Goal: Task Accomplishment & Management: Use online tool/utility

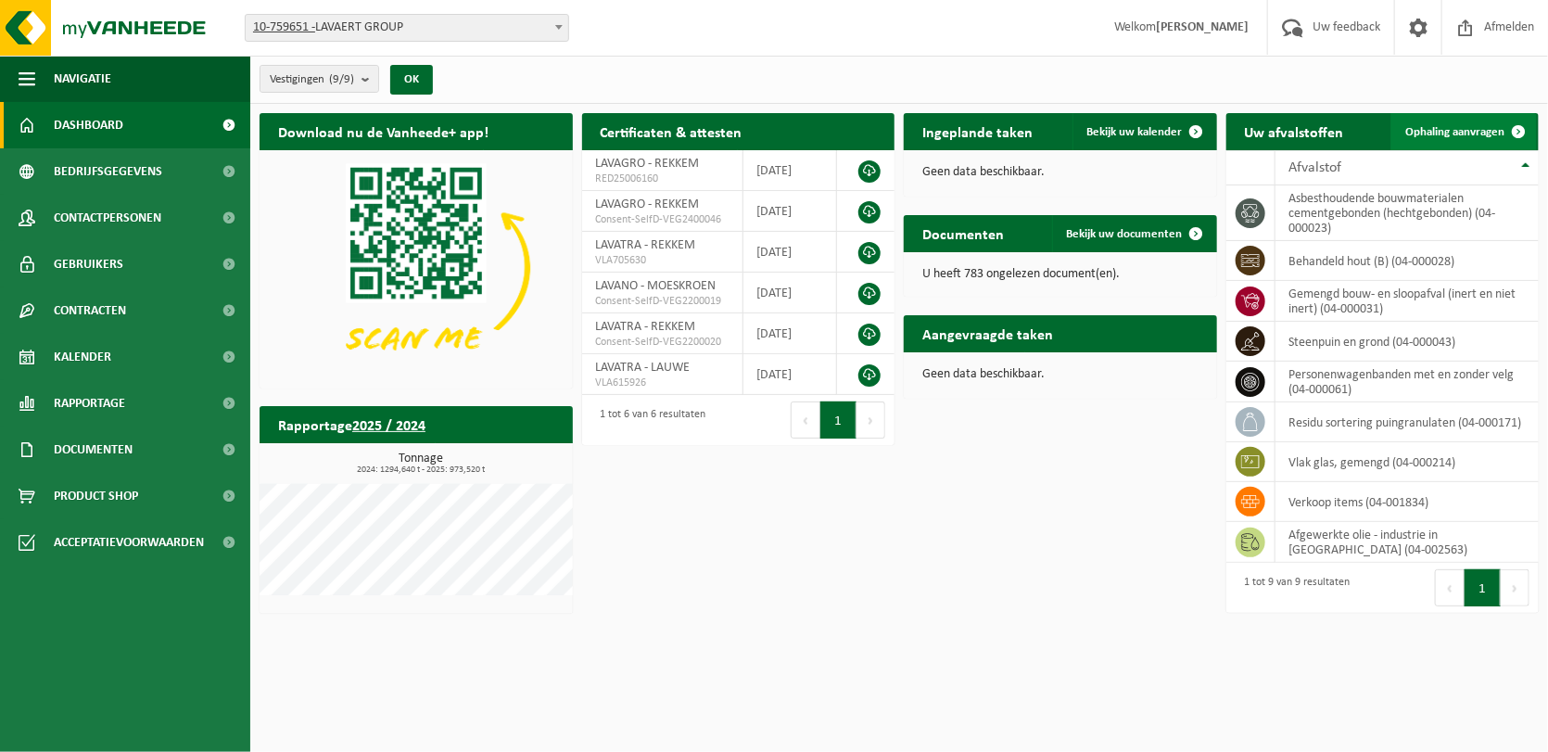
click at [1467, 131] on span "Ophaling aanvragen" at bounding box center [1454, 132] width 99 height 12
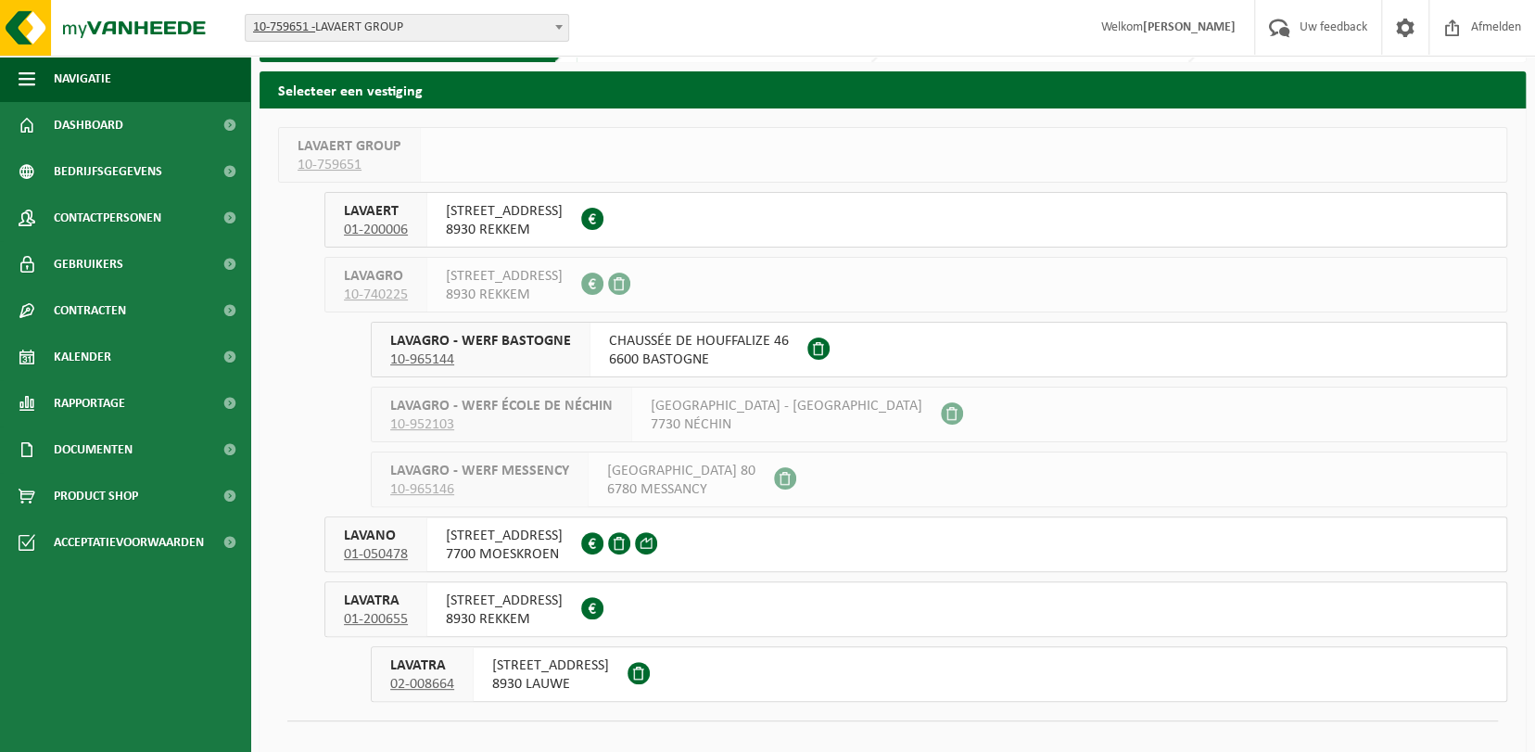
scroll to position [78, 0]
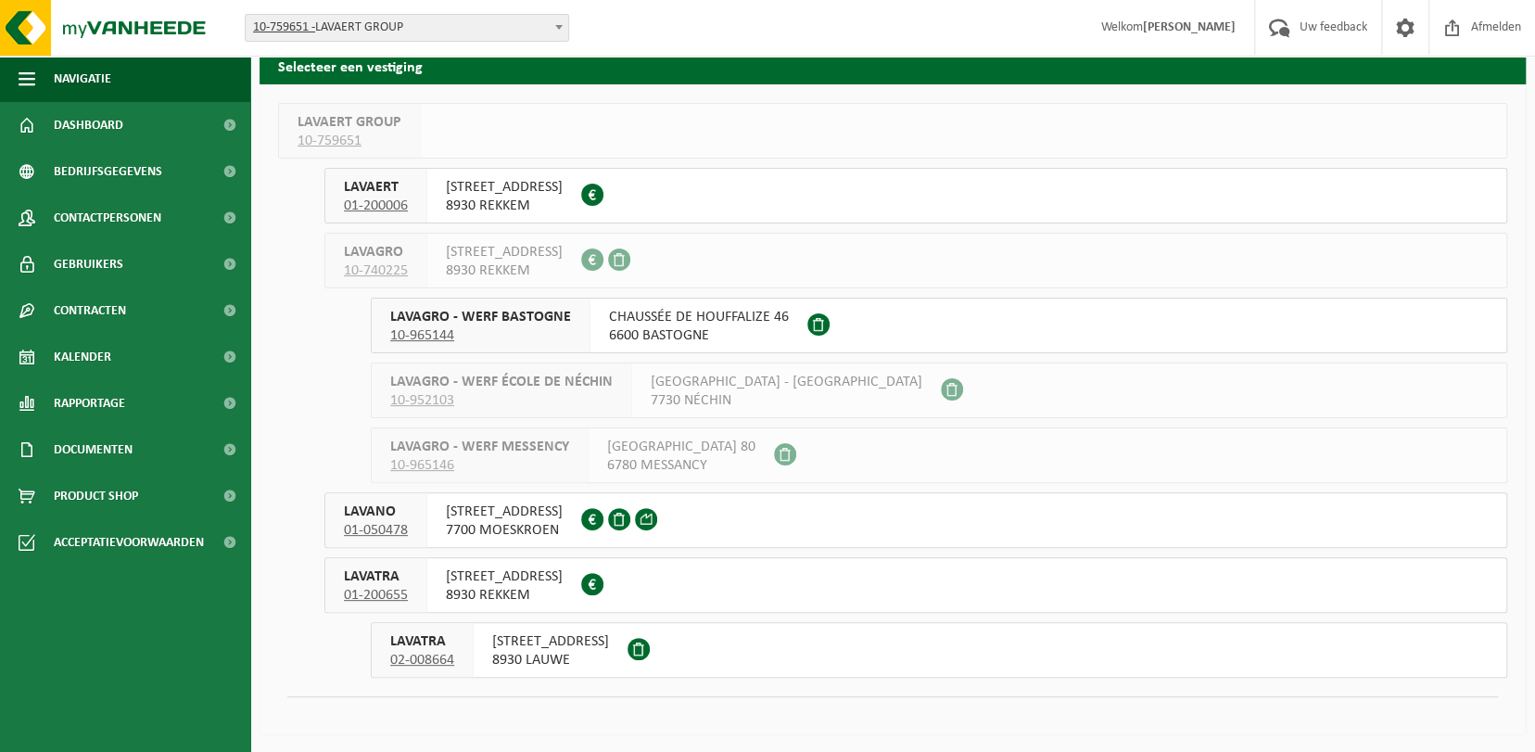
click at [568, 656] on span "8930 LAUWE" at bounding box center [550, 660] width 117 height 19
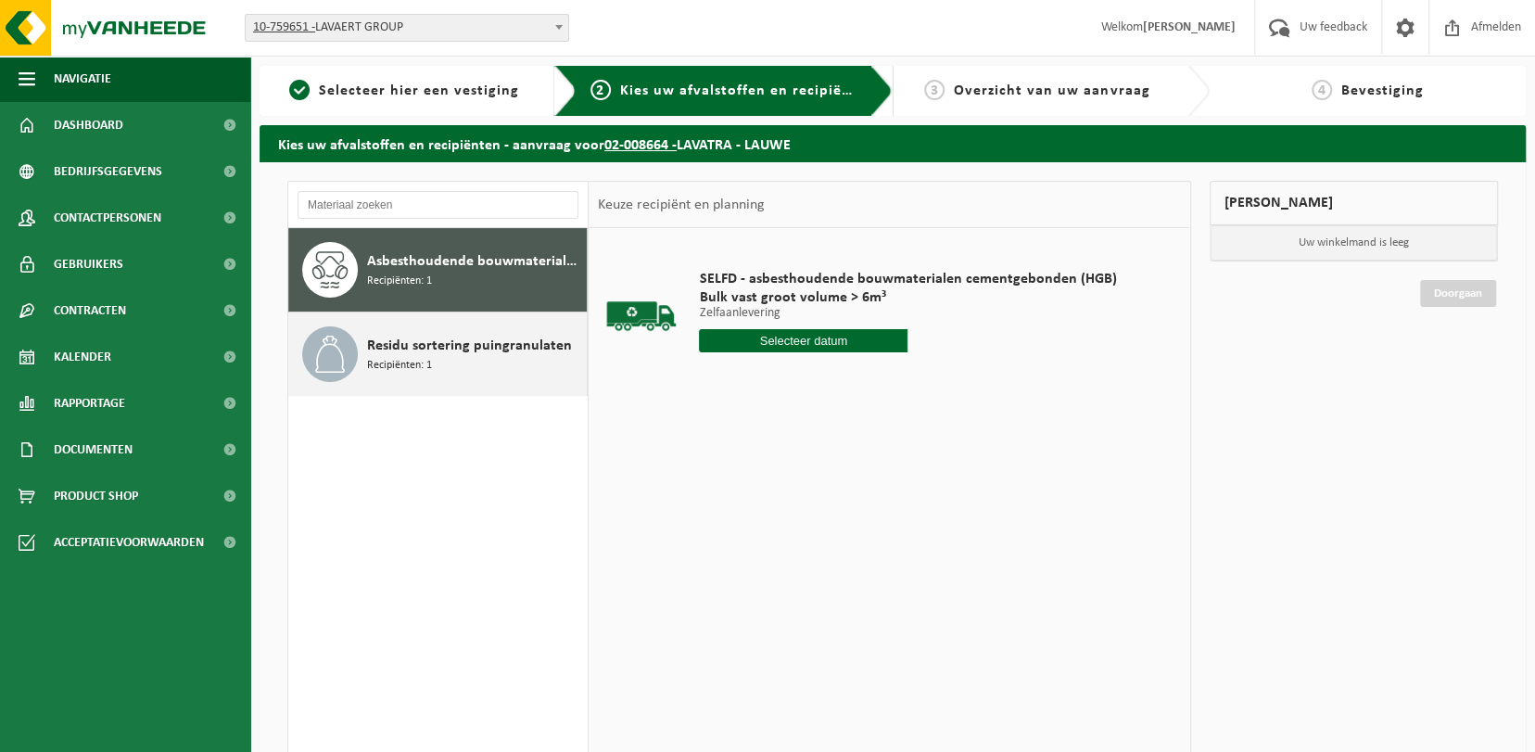
click at [424, 373] on div "Residu sortering puingranulaten Recipiënten: 1" at bounding box center [474, 354] width 215 height 56
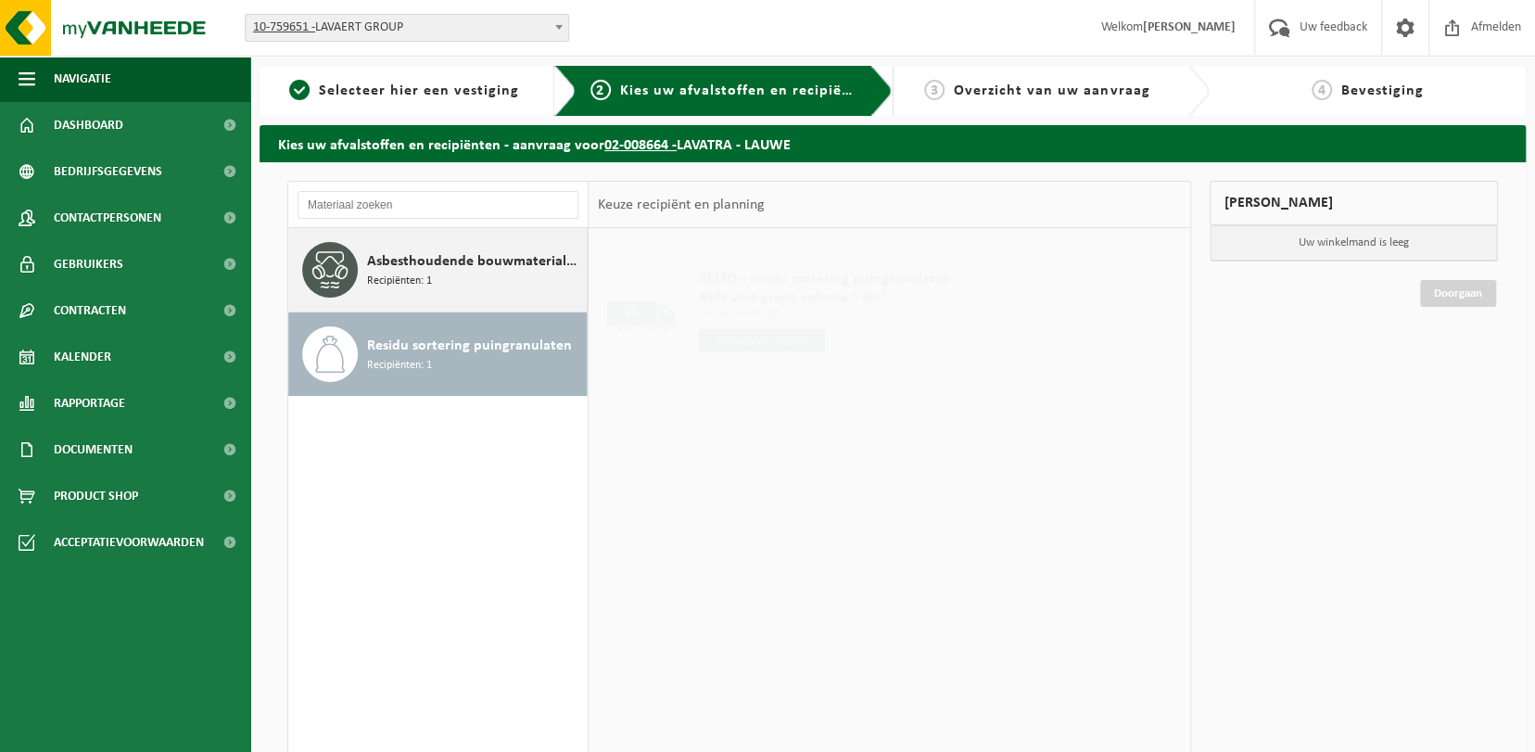
click at [431, 266] on span "Asbesthoudende bouwmaterialen cementgebonden (hechtgebonden)" at bounding box center [474, 261] width 215 height 22
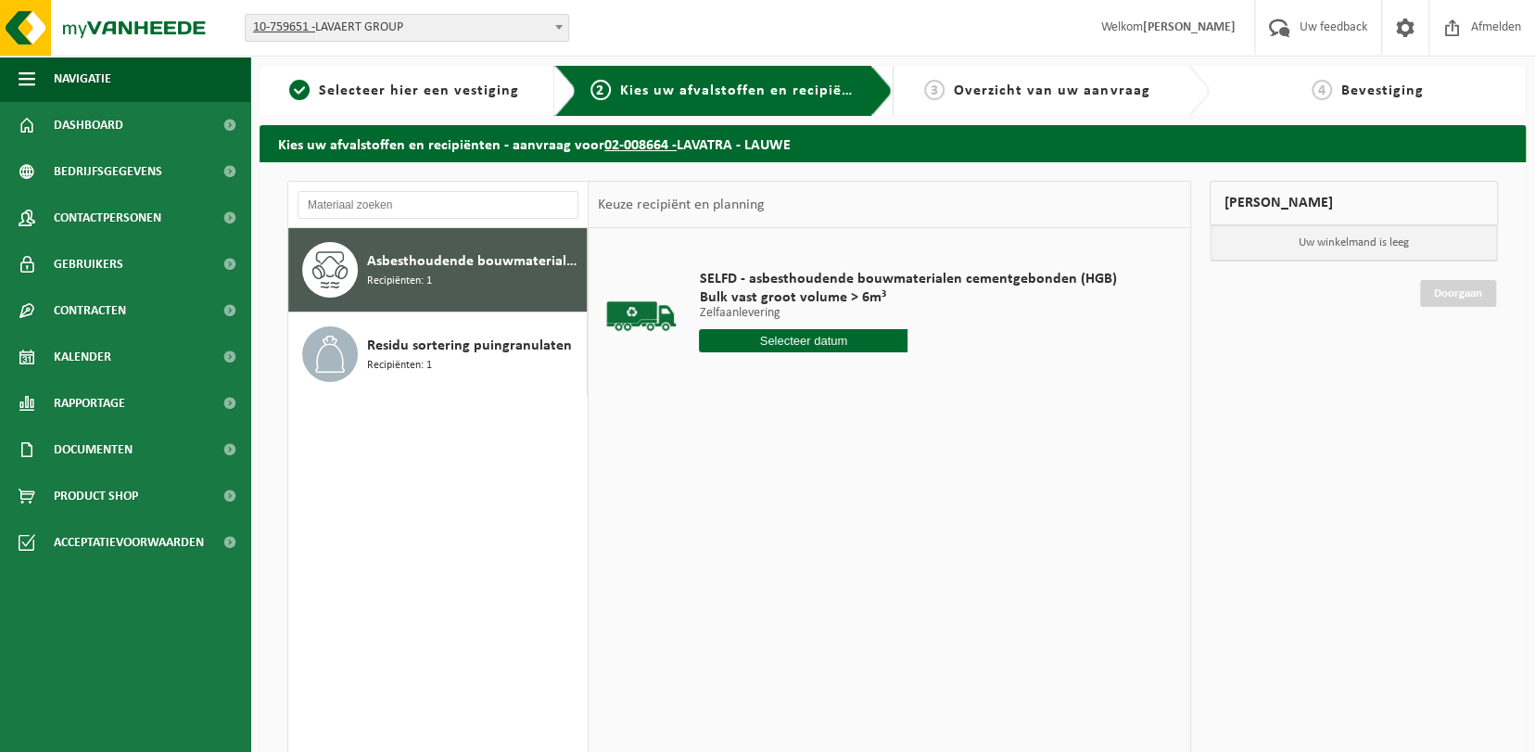
click at [773, 339] on input "text" at bounding box center [803, 340] width 209 height 23
click at [820, 534] on div "21" at bounding box center [814, 535] width 32 height 30
type input "Van 2025-08-21"
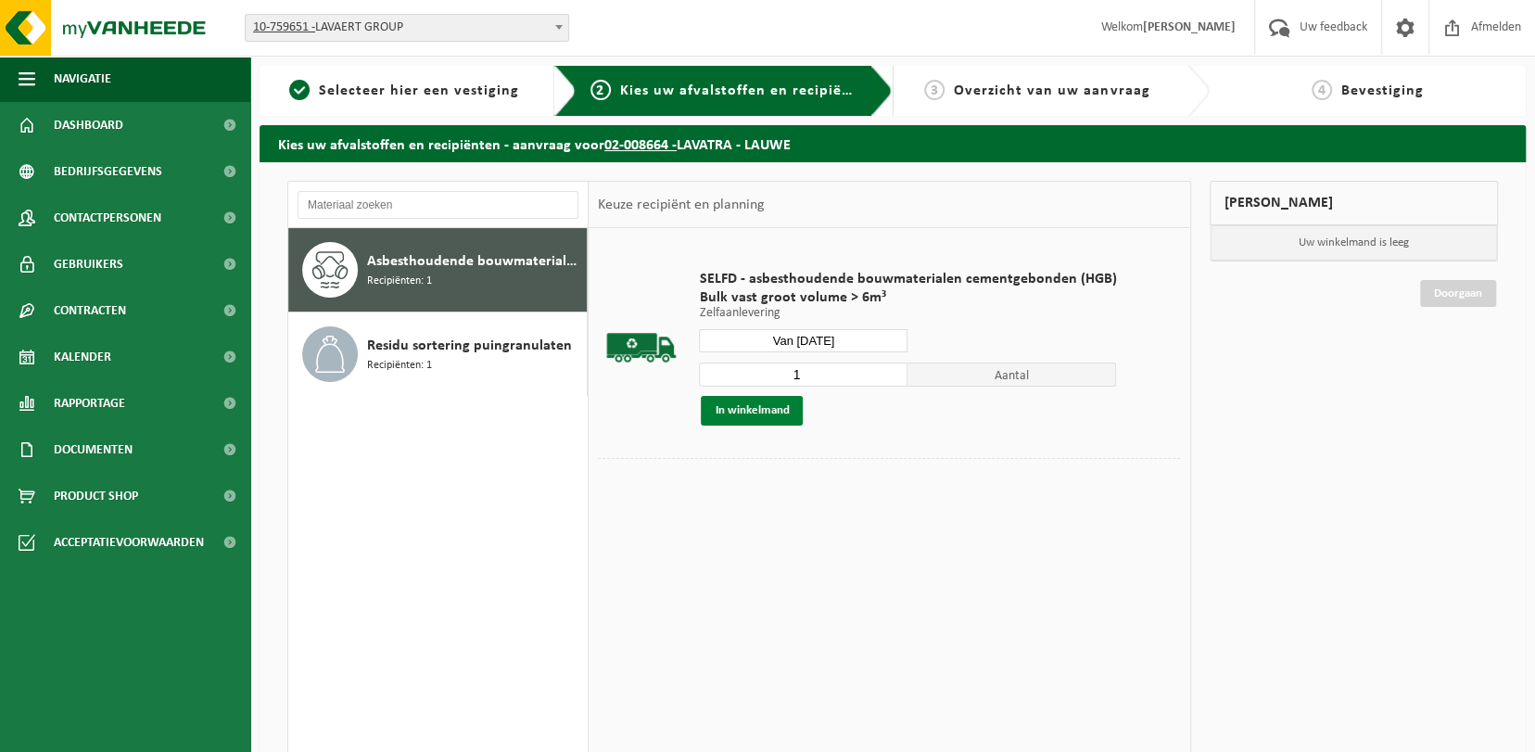
click at [778, 416] on button "In winkelmand" at bounding box center [752, 411] width 102 height 30
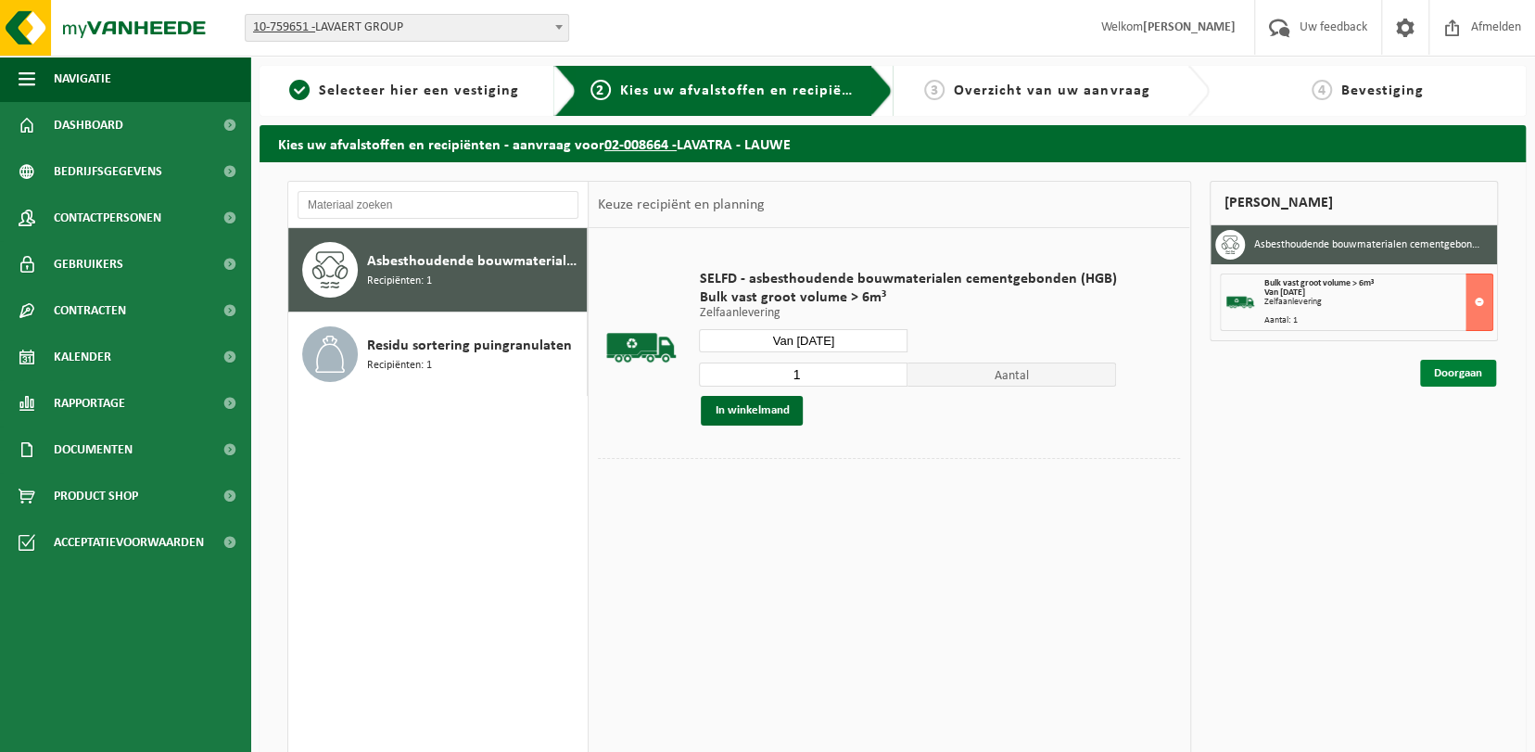
click at [1460, 364] on link "Doorgaan" at bounding box center [1458, 373] width 76 height 27
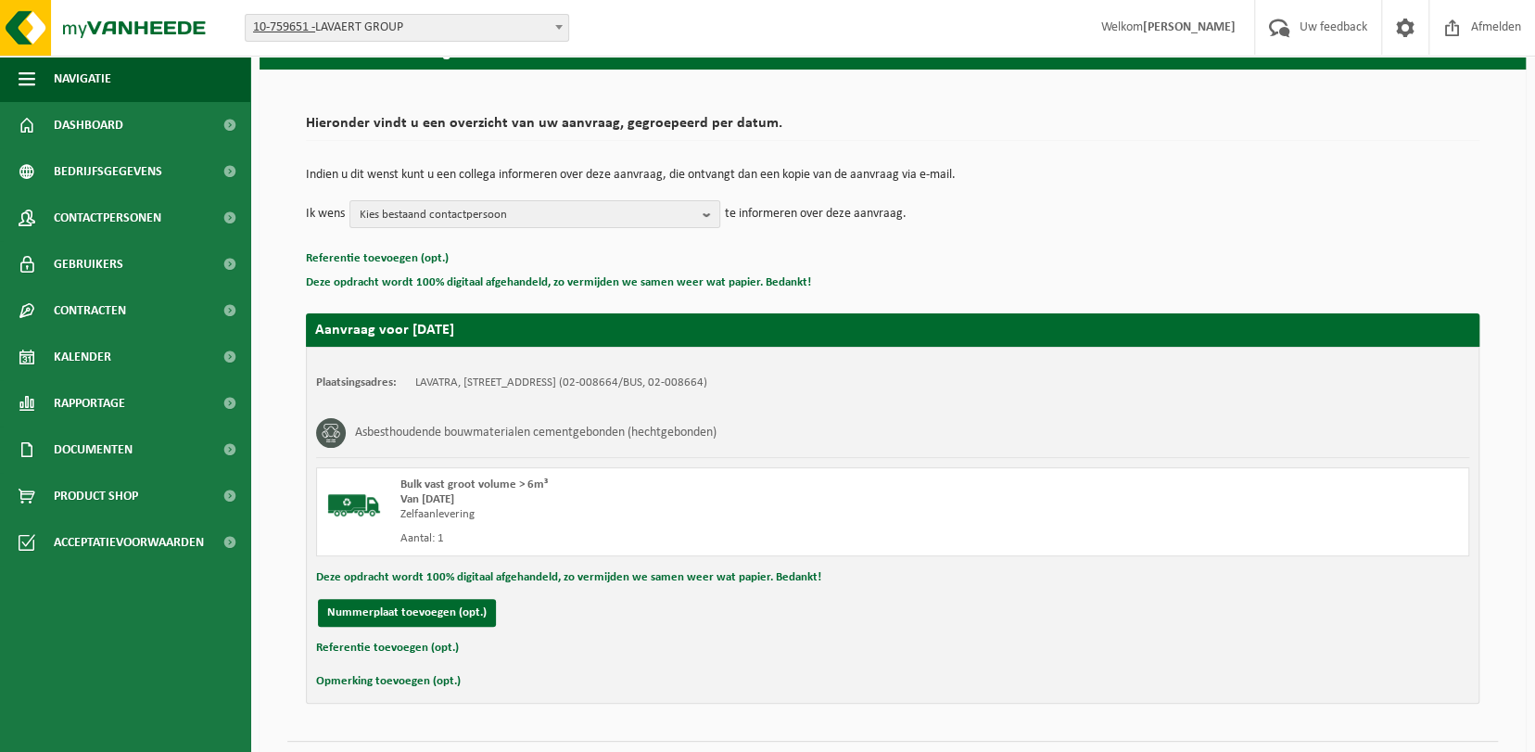
scroll to position [136, 0]
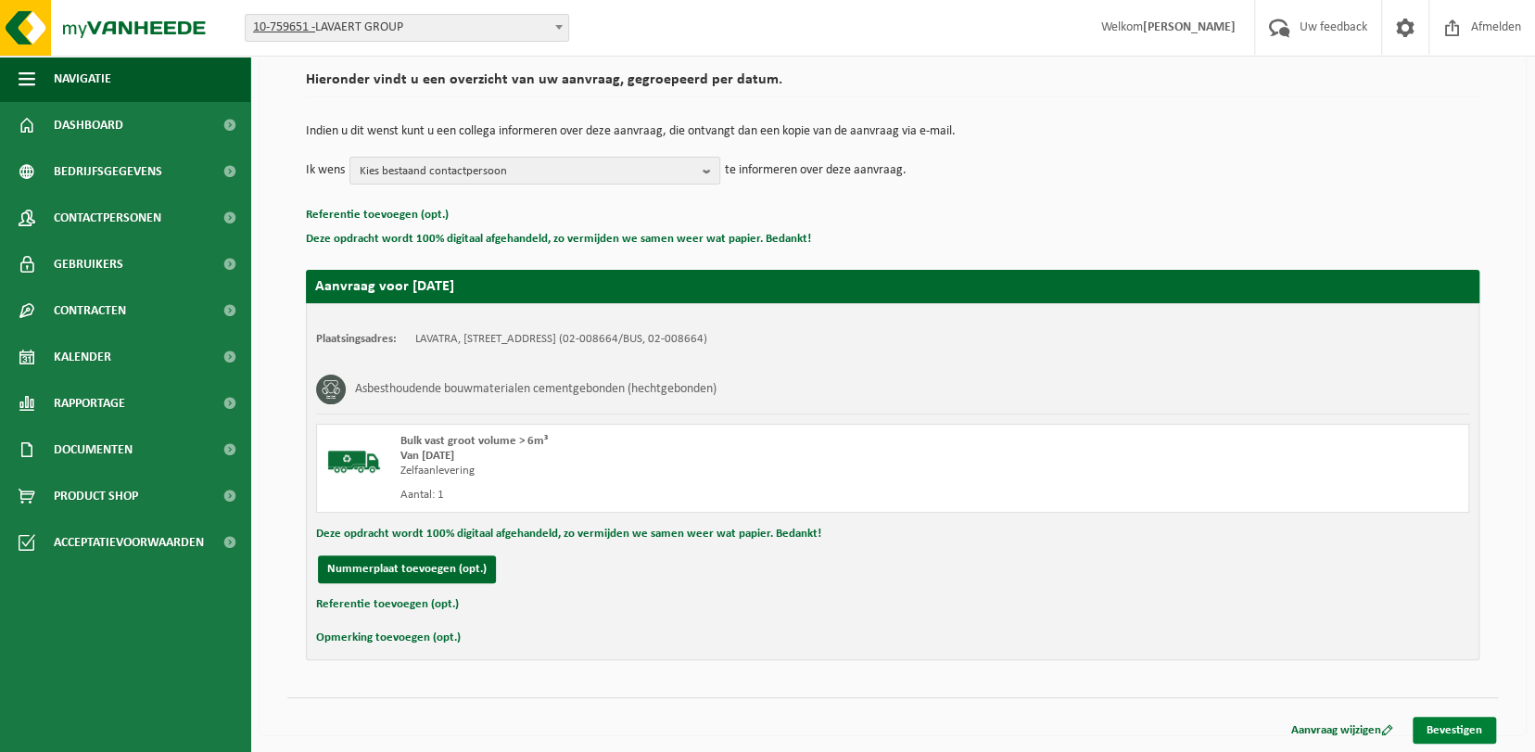
click at [1468, 725] on link "Bevestigen" at bounding box center [1454, 730] width 83 height 27
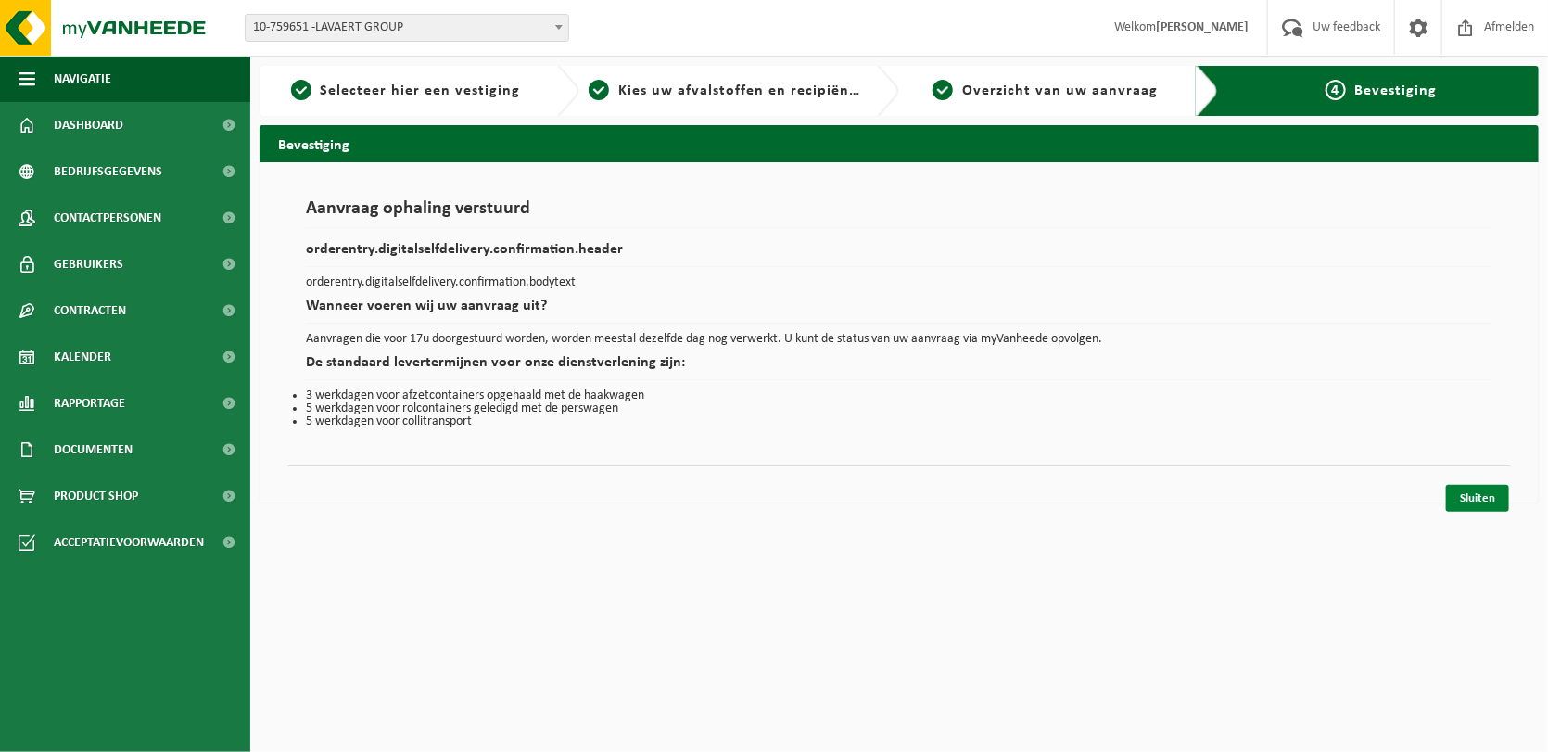
click at [1474, 502] on link "Sluiten" at bounding box center [1477, 498] width 63 height 27
